Goal: Information Seeking & Learning: Learn about a topic

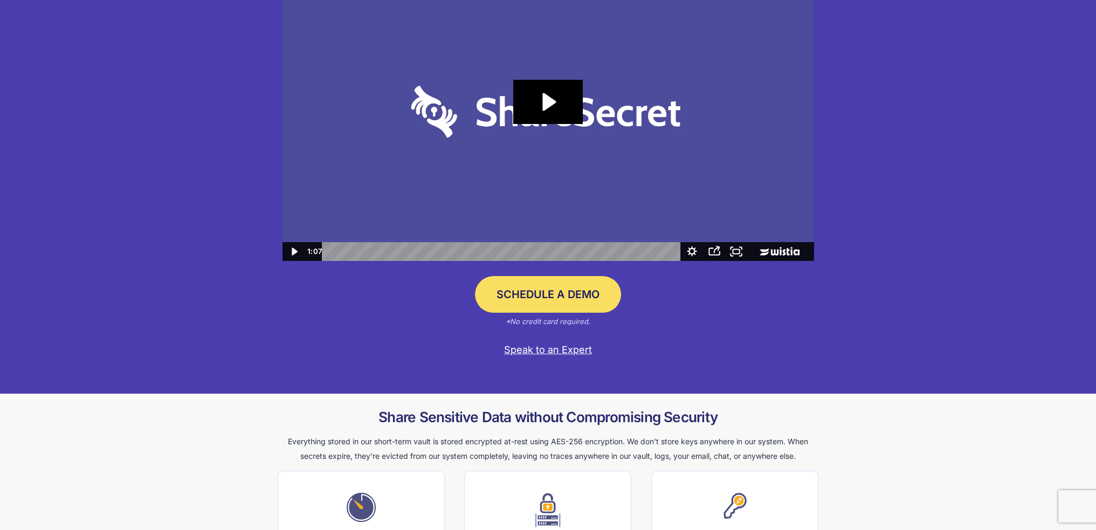
scroll to position [162, 0]
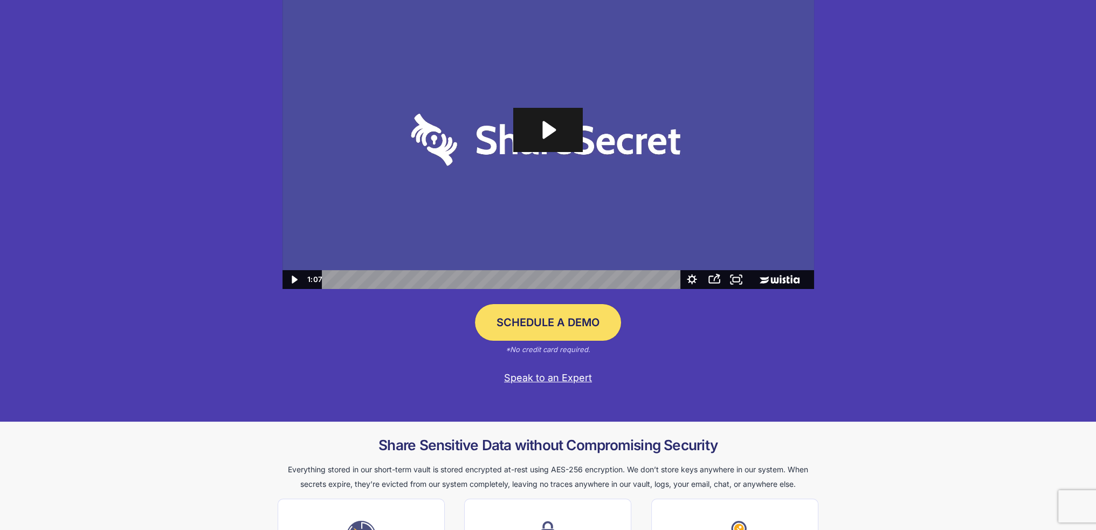
click at [544, 140] on icon "Play Video: Sharesecret Slack Extension" at bounding box center [547, 130] width 69 height 44
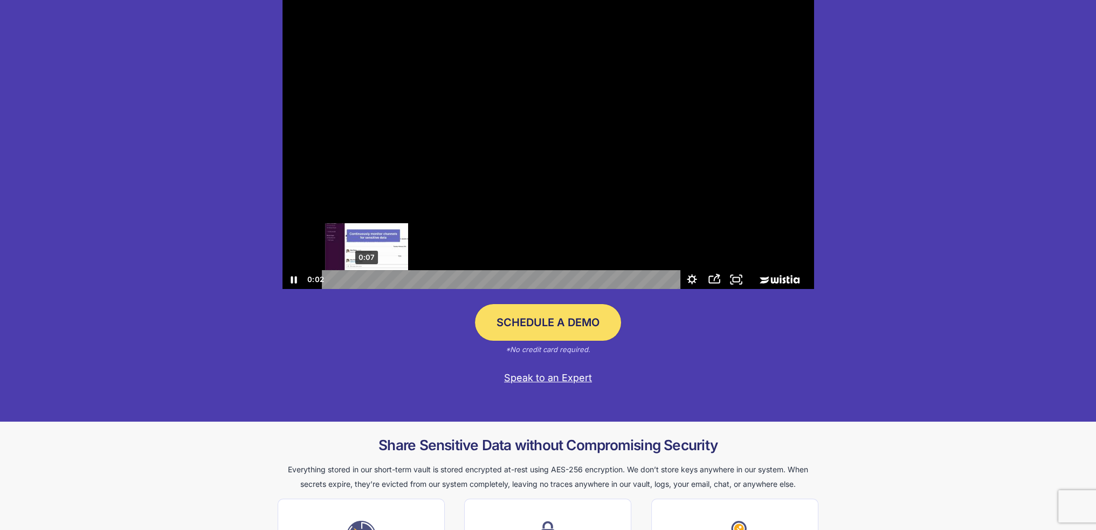
click at [367, 276] on div "0:07" at bounding box center [502, 279] width 345 height 19
click at [417, 278] on div "0:17" at bounding box center [502, 279] width 345 height 19
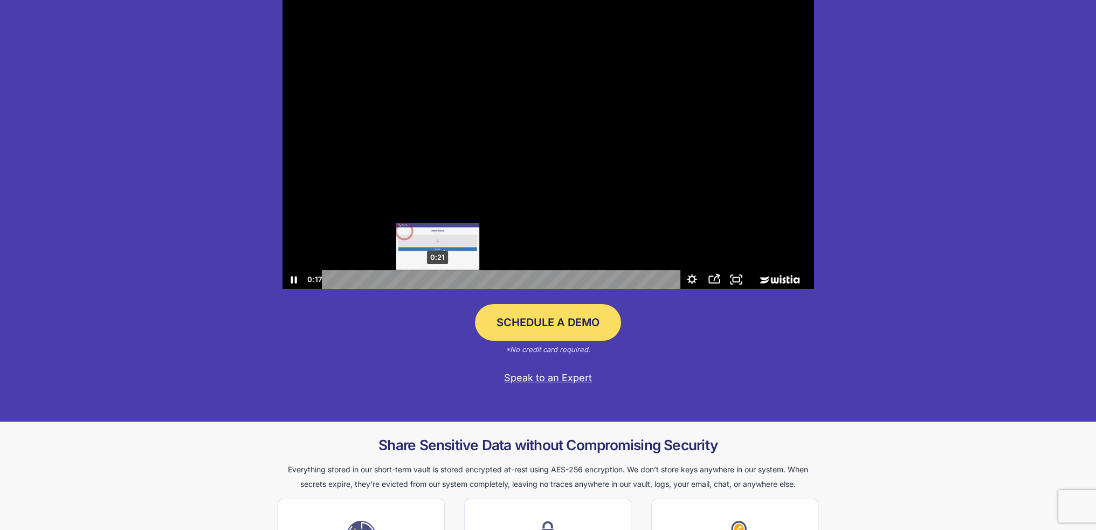
click at [438, 280] on div "0:21" at bounding box center [502, 279] width 345 height 19
click at [465, 280] on div "0:25" at bounding box center [502, 279] width 345 height 19
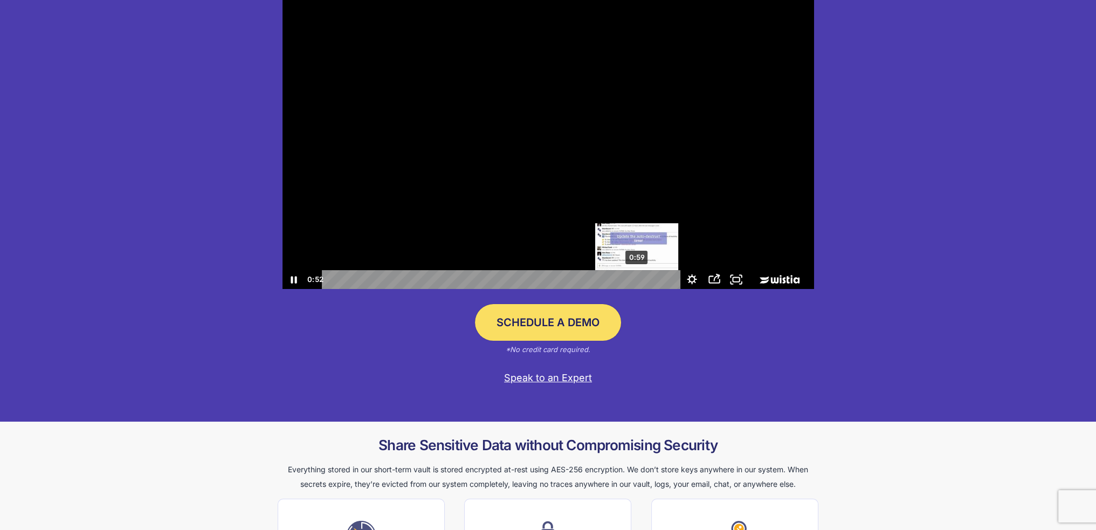
click at [637, 278] on div "0:59" at bounding box center [502, 279] width 345 height 19
click at [291, 282] on icon "Play Video" at bounding box center [294, 279] width 6 height 8
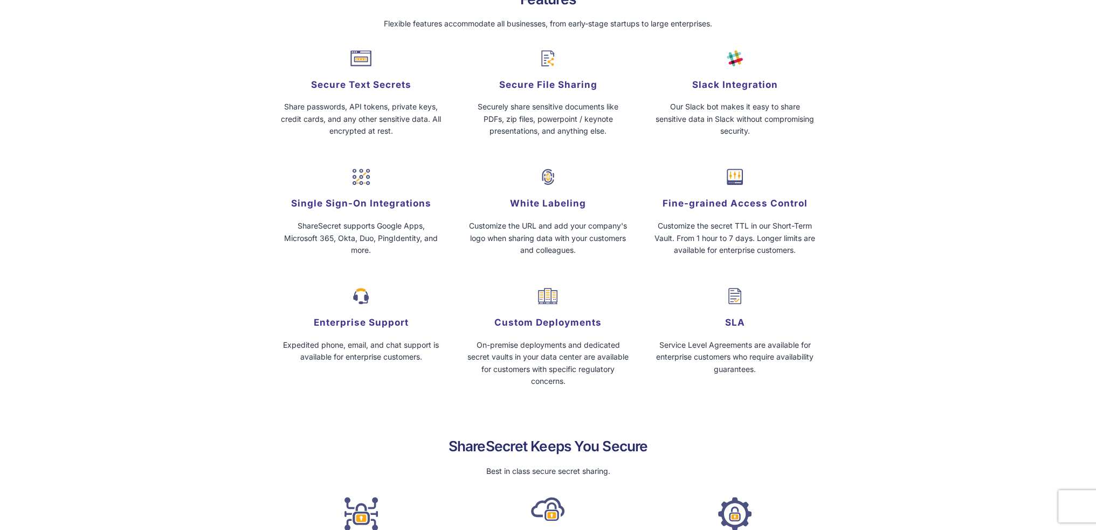
scroll to position [970, 0]
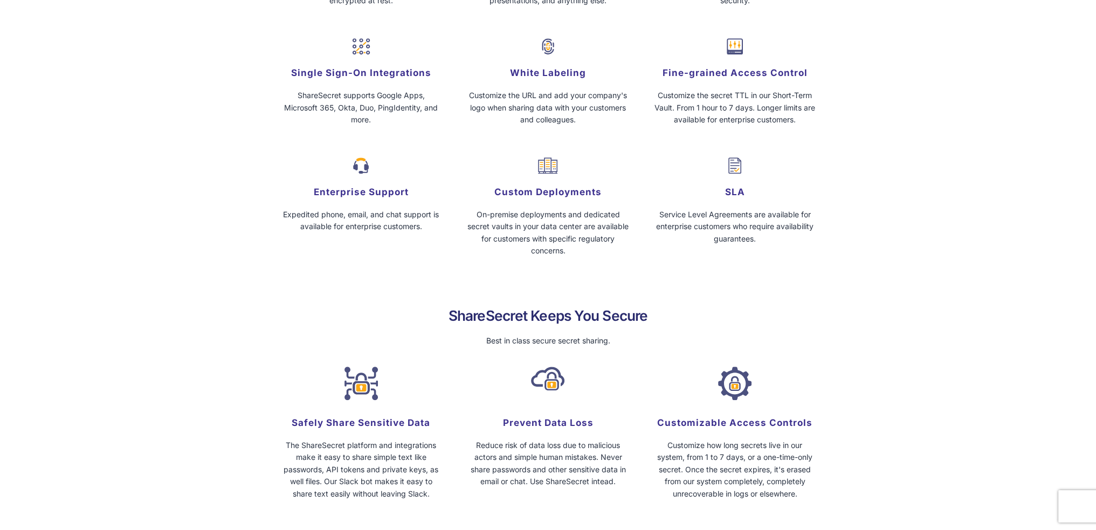
click at [179, 182] on div "Features Flexible features accommodate all businesses, from early-stage startup…" at bounding box center [548, 68] width 1096 height 447
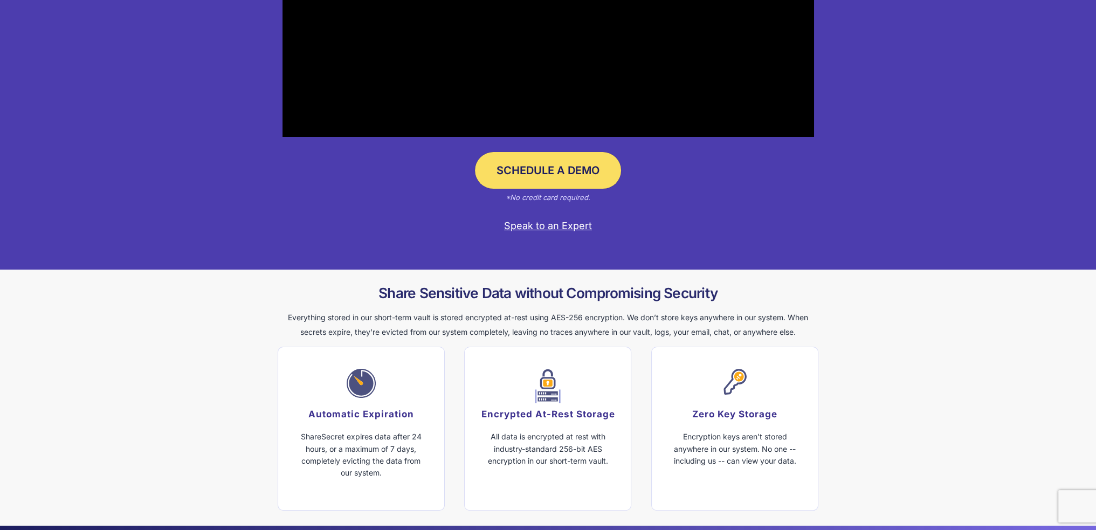
scroll to position [0, 0]
